Goal: Navigation & Orientation: Find specific page/section

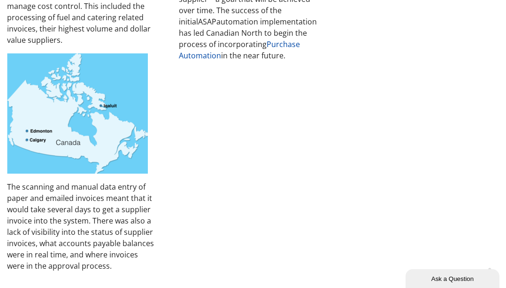
scroll to position [913, 0]
click at [210, 60] on b "Purchase Automation" at bounding box center [239, 50] width 121 height 22
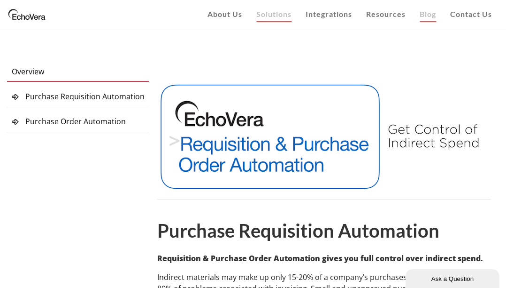
click at [424, 16] on span "Blog" at bounding box center [428, 13] width 16 height 9
